Goal: Information Seeking & Learning: Learn about a topic

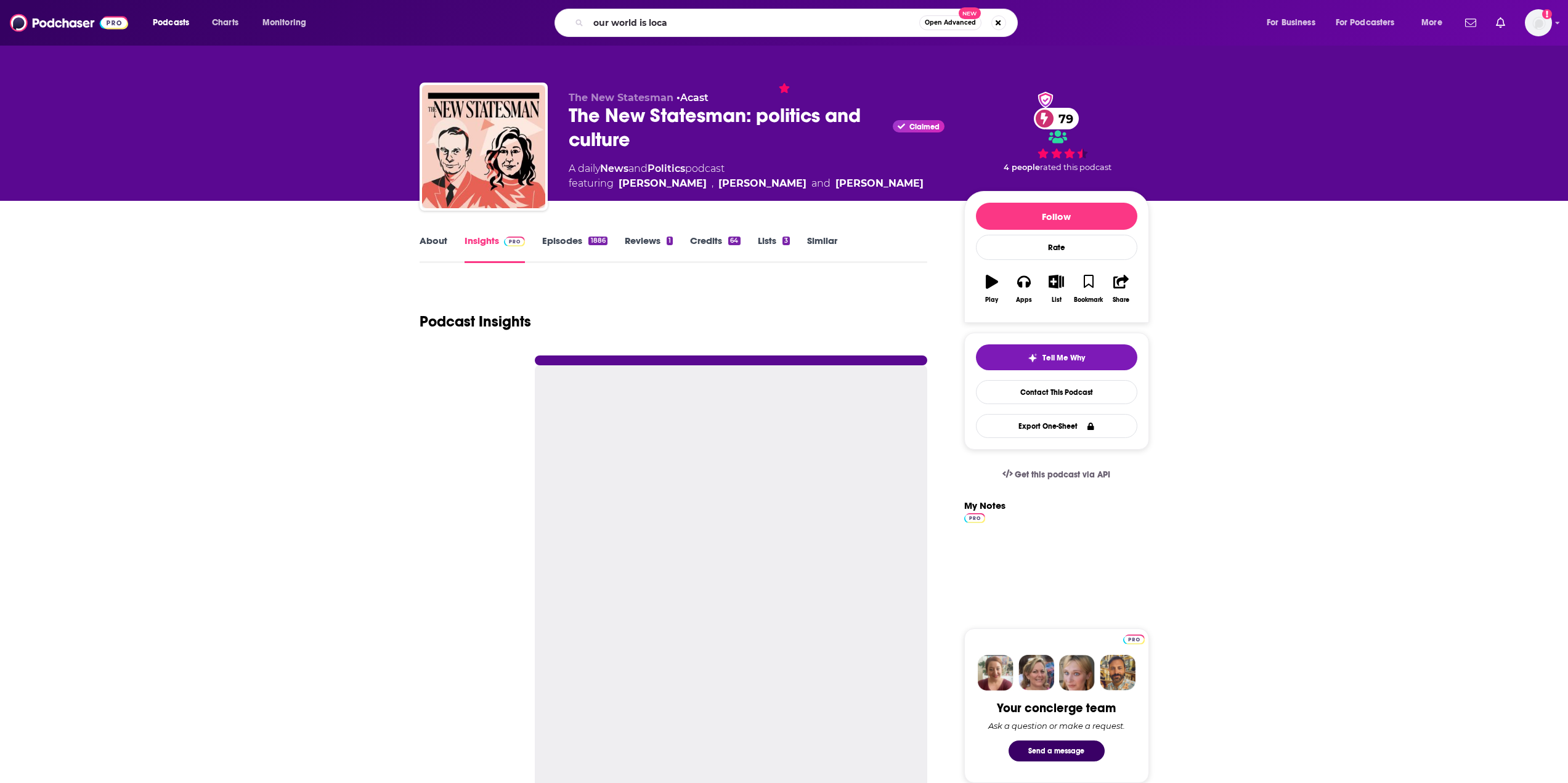
type input "our world is local"
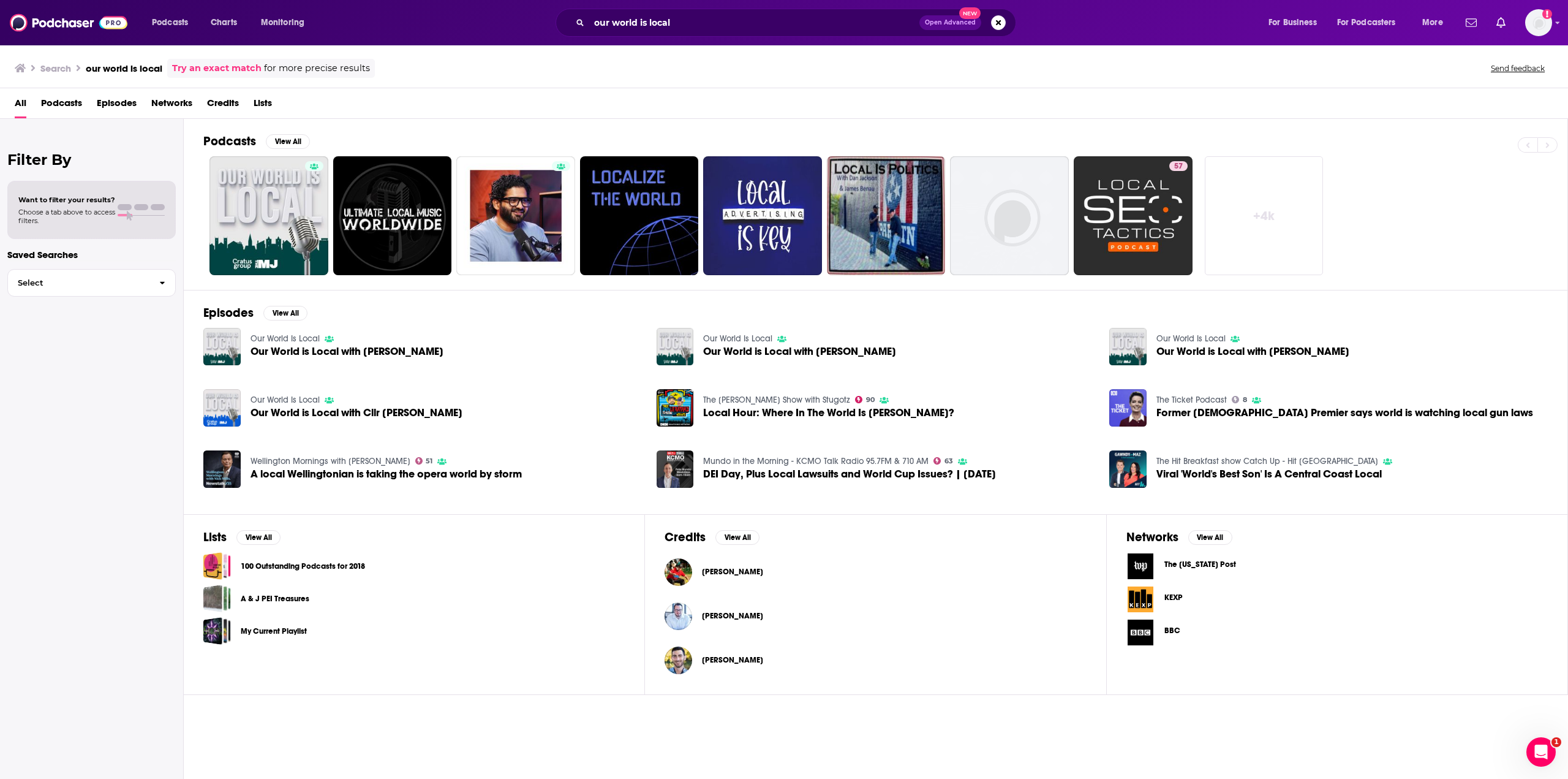
click at [363, 351] on span "Our World is Local with [PERSON_NAME]" at bounding box center [347, 351] width 193 height 11
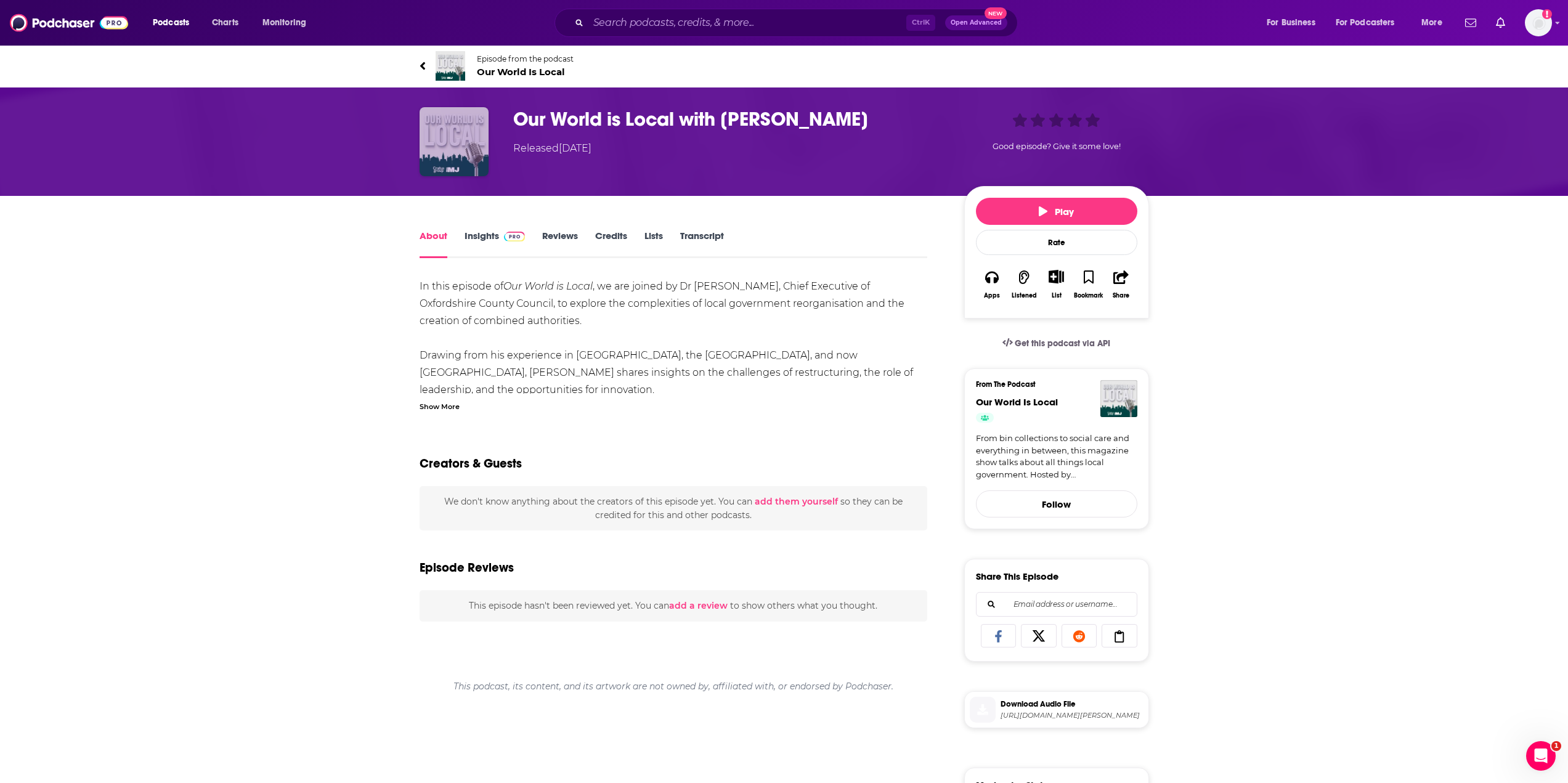
click at [463, 141] on img "Our World is Local with Martin Reeves" at bounding box center [453, 141] width 69 height 69
click at [460, 58] on img at bounding box center [450, 66] width 30 height 30
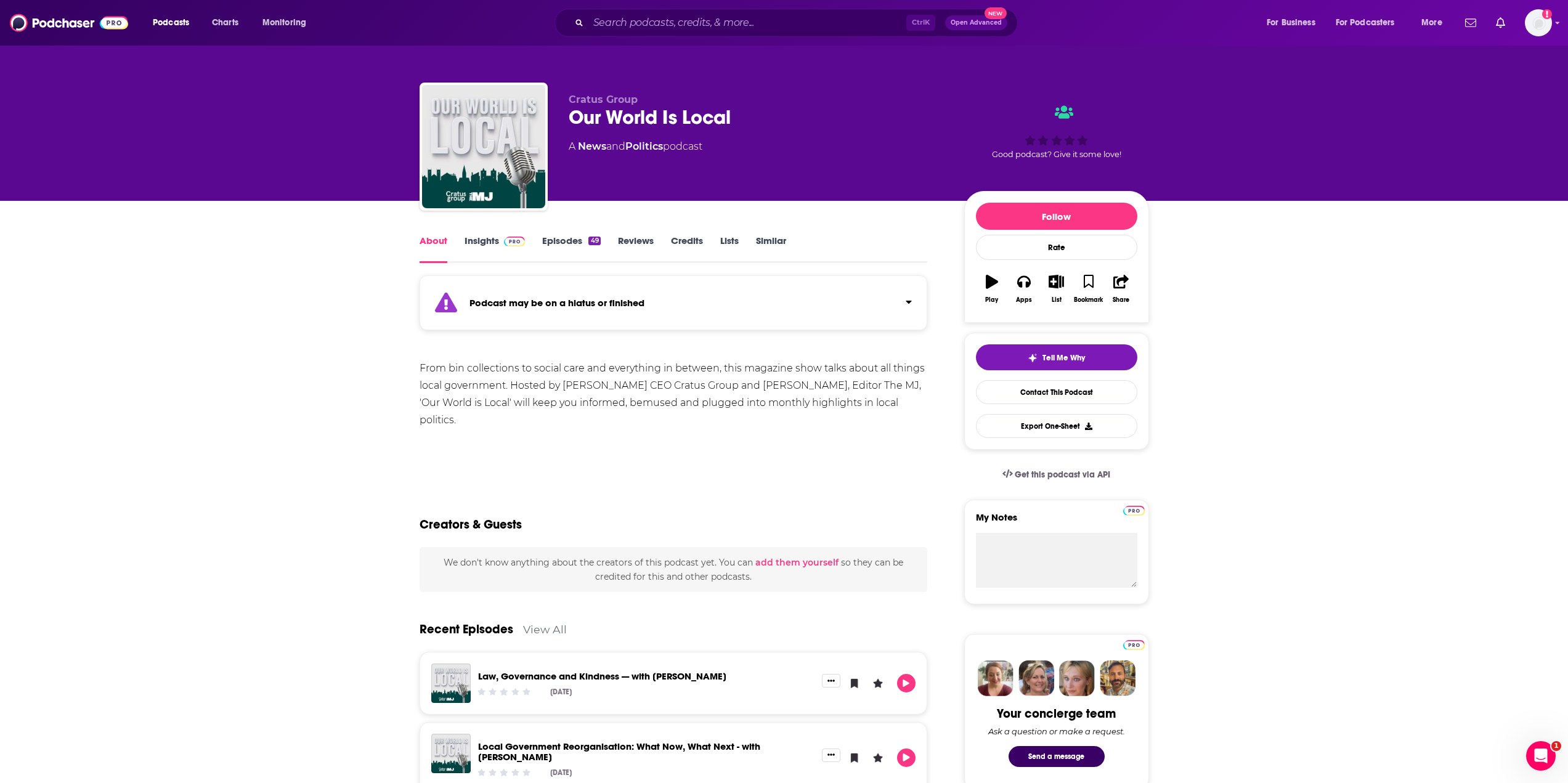
click at [496, 244] on link "Insights" at bounding box center [494, 248] width 61 height 28
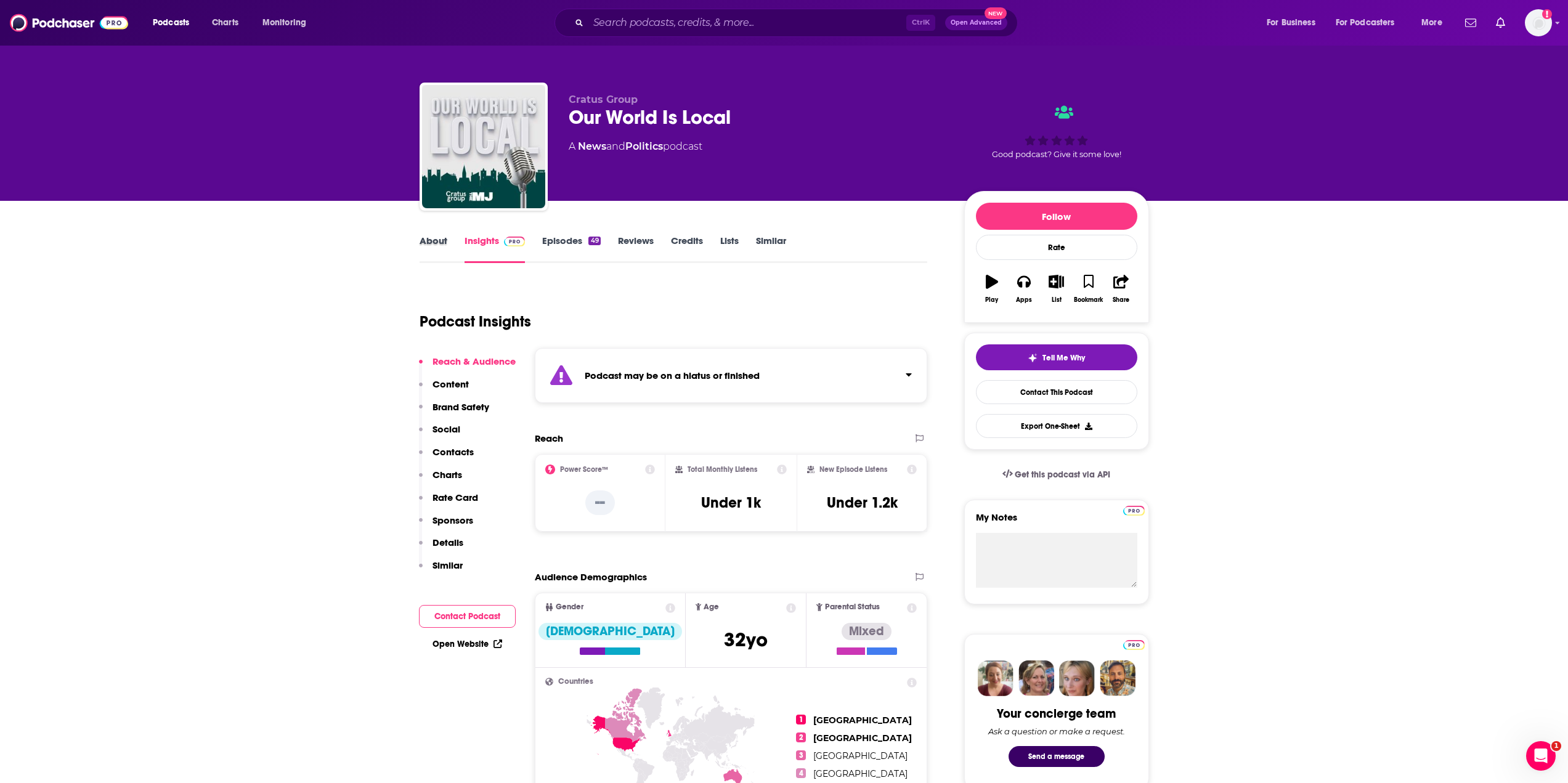
click at [450, 253] on div "About" at bounding box center [441, 248] width 45 height 28
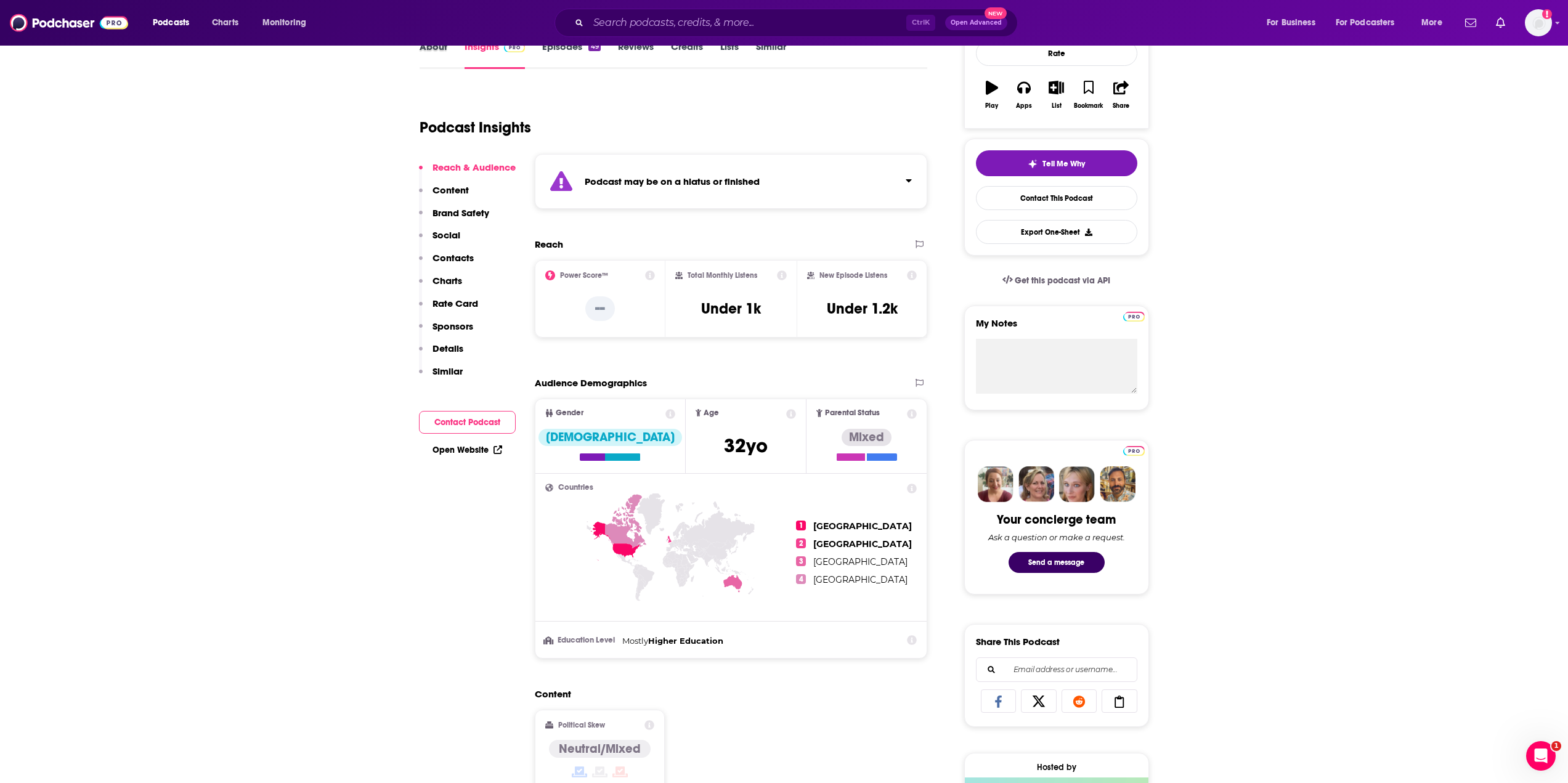
scroll to position [184, 0]
